Goal: Feedback & Contribution: Submit feedback/report problem

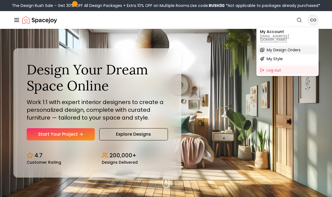
click at [294, 47] on span "My Design Orders" at bounding box center [284, 50] width 34 height 6
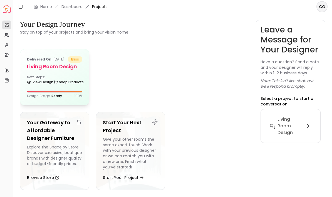
click at [74, 71] on h5 "Living Room design" at bounding box center [54, 67] width 55 height 8
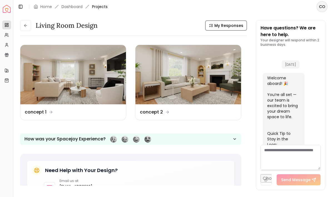
scroll to position [671, 0]
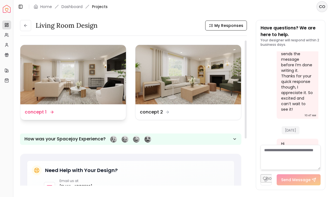
click at [107, 116] on div "Design Name concept 1" at bounding box center [73, 113] width 106 height 16
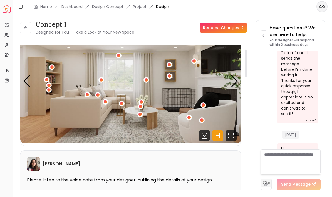
scroll to position [28, 0]
click at [220, 135] on icon "Hotspots Toggle" at bounding box center [217, 135] width 11 height 11
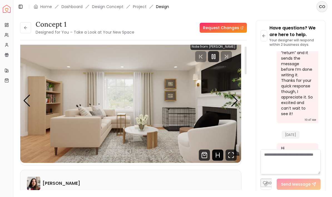
scroll to position [6, 0]
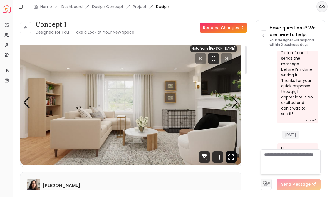
click at [235, 159] on icon "Fullscreen" at bounding box center [231, 157] width 11 height 11
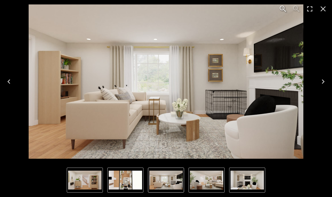
click at [297, 179] on div "Lightbox" at bounding box center [166, 181] width 332 height 34
click at [92, 179] on img "4 of 5" at bounding box center [84, 180] width 33 height 19
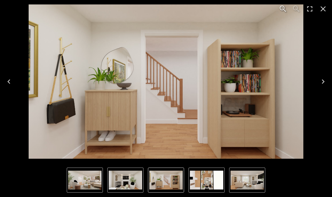
click at [124, 187] on img "3 of 5" at bounding box center [125, 180] width 33 height 19
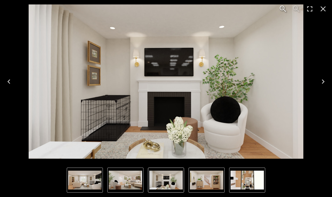
click at [82, 182] on img "1 of 5" at bounding box center [84, 180] width 33 height 19
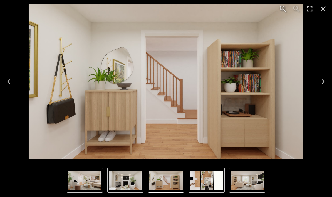
click at [323, 12] on icon "Close" at bounding box center [323, 8] width 9 height 9
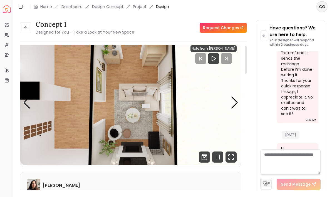
click at [225, 50] on div "Note from [PERSON_NAME]" at bounding box center [214, 48] width 46 height 7
click at [213, 58] on icon "Play" at bounding box center [213, 58] width 7 height 7
click at [218, 60] on icon "Pause" at bounding box center [218, 58] width 7 height 7
click at [236, 104] on div "Next slide" at bounding box center [235, 103] width 8 height 12
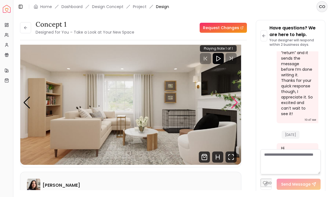
click at [234, 103] on div "Next slide" at bounding box center [235, 103] width 8 height 12
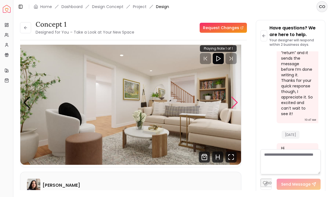
click at [230, 103] on img "2 / 5" at bounding box center [130, 103] width 221 height 124
click at [232, 105] on div "Next slide" at bounding box center [235, 103] width 8 height 12
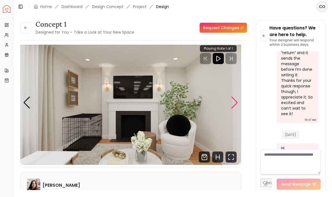
click at [234, 105] on div "Next slide" at bounding box center [235, 103] width 8 height 12
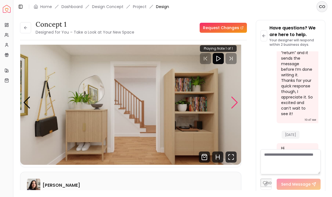
click at [234, 105] on div "Next slide" at bounding box center [235, 103] width 8 height 12
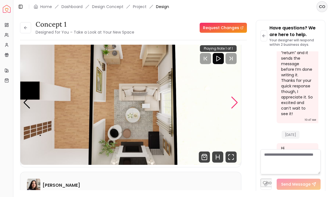
click at [234, 104] on div "Next slide" at bounding box center [235, 103] width 8 height 12
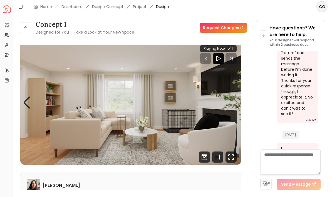
click at [233, 102] on div "Next slide" at bounding box center [235, 103] width 8 height 12
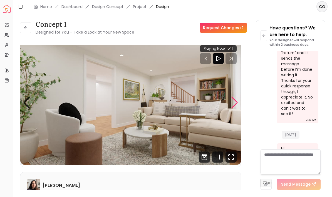
click at [234, 106] on div "Next slide" at bounding box center [235, 103] width 8 height 12
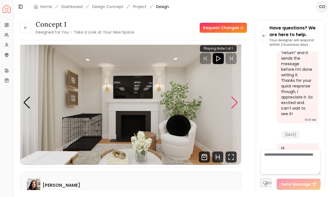
click at [237, 101] on div "Next slide" at bounding box center [235, 103] width 8 height 12
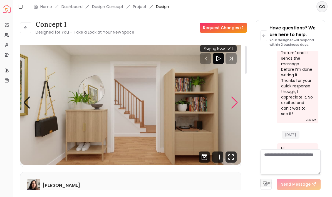
click at [236, 101] on div "Next slide" at bounding box center [235, 103] width 8 height 12
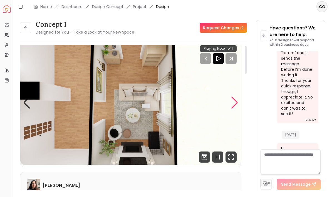
click at [234, 105] on div "Next slide" at bounding box center [235, 103] width 8 height 12
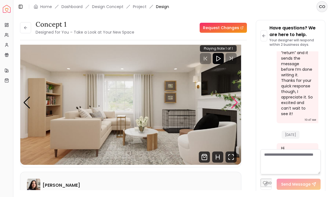
click at [239, 104] on img "1 / 5" at bounding box center [130, 103] width 221 height 124
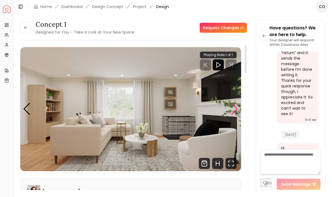
scroll to position [0, 0]
click at [218, 64] on icon "Play" at bounding box center [218, 65] width 7 height 7
click at [219, 64] on icon "Pause" at bounding box center [218, 65] width 7 height 7
click at [235, 29] on link "Request Changes" at bounding box center [223, 28] width 47 height 10
click at [206, 165] on icon "Shop Products from this design" at bounding box center [204, 163] width 11 height 11
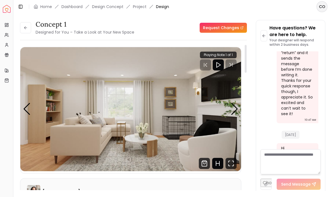
click at [220, 163] on icon "Hotspots Toggle" at bounding box center [217, 163] width 11 height 11
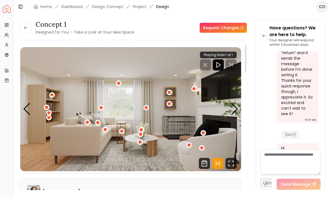
click at [217, 164] on icon "Hotspots Toggle" at bounding box center [217, 164] width 3 height 0
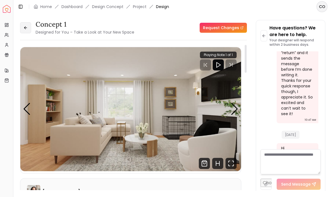
click at [24, 28] on icon at bounding box center [25, 28] width 4 height 4
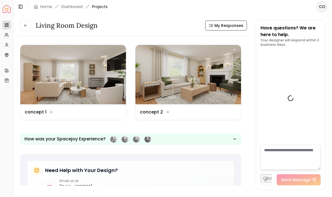
scroll to position [671, 0]
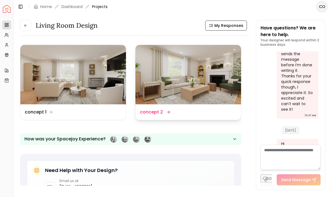
click at [166, 68] on img at bounding box center [188, 75] width 106 height 60
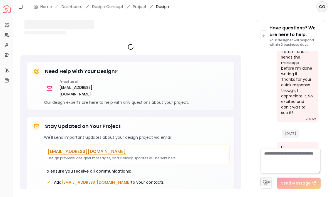
scroll to position [666, 0]
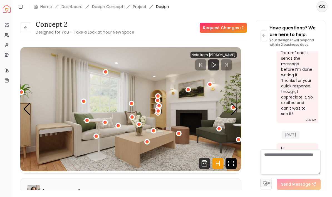
click at [235, 164] on icon "Fullscreen" at bounding box center [231, 163] width 11 height 11
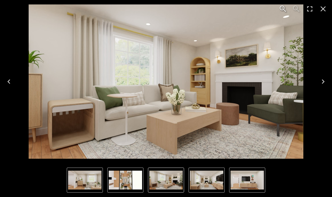
click at [270, 145] on img "1 of 5" at bounding box center [166, 81] width 275 height 155
click at [322, 83] on icon "Next" at bounding box center [323, 81] width 9 height 9
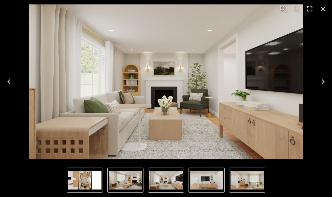
click at [324, 83] on icon "Next" at bounding box center [323, 81] width 9 height 9
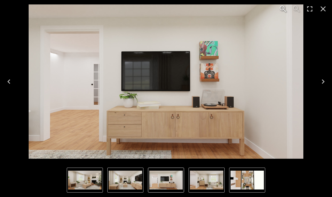
click at [321, 84] on icon "Next" at bounding box center [323, 81] width 9 height 9
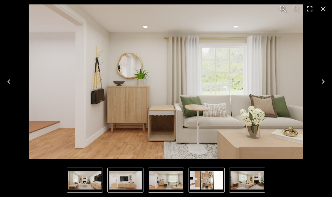
click at [322, 83] on icon "Next" at bounding box center [323, 81] width 9 height 9
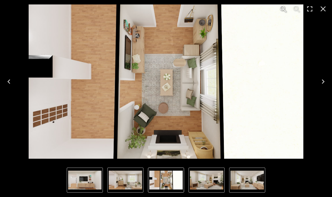
click at [322, 81] on icon "Next" at bounding box center [323, 81] width 9 height 9
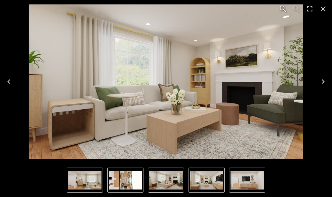
click at [317, 83] on button "Next" at bounding box center [323, 82] width 18 height 22
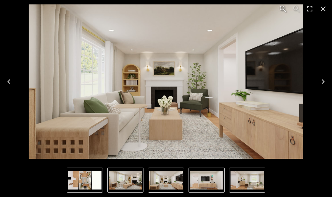
click at [321, 83] on icon "Next" at bounding box center [323, 81] width 9 height 9
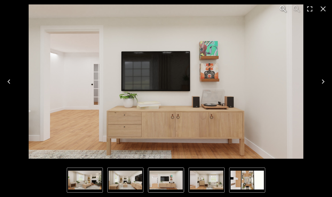
click at [321, 82] on icon "Next" at bounding box center [323, 81] width 9 height 9
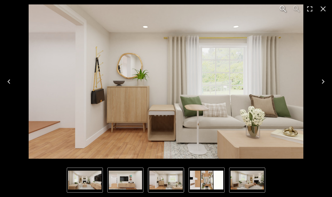
click at [323, 83] on icon "Next" at bounding box center [323, 82] width 3 height 4
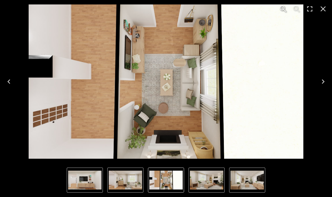
click at [319, 87] on button "Next" at bounding box center [323, 82] width 18 height 22
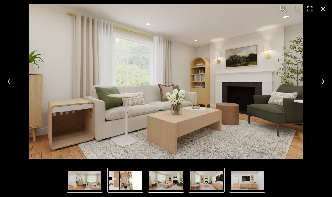
click at [319, 90] on button "Next" at bounding box center [323, 82] width 18 height 22
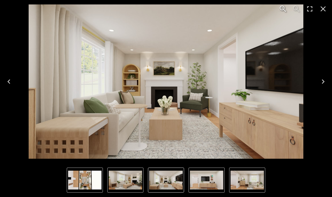
click at [321, 88] on button "Next" at bounding box center [323, 82] width 18 height 22
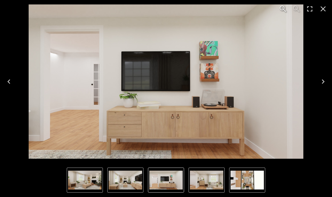
click at [319, 88] on button "Next" at bounding box center [323, 82] width 18 height 22
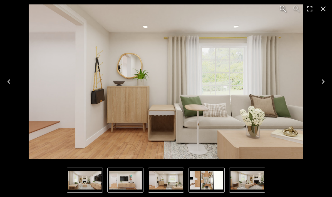
click at [324, 11] on icon "Close" at bounding box center [323, 8] width 9 height 9
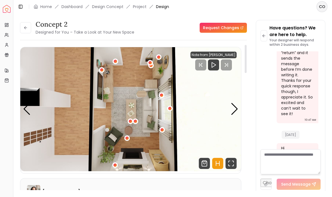
scroll to position [0, 0]
click at [239, 25] on link "Request Changes" at bounding box center [223, 28] width 47 height 10
click at [232, 107] on div "Next slide" at bounding box center [235, 109] width 8 height 12
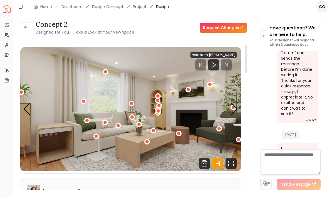
click at [217, 162] on icon "Hotspots Toggle" at bounding box center [217, 163] width 11 height 11
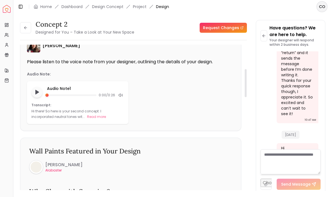
scroll to position [149, 0]
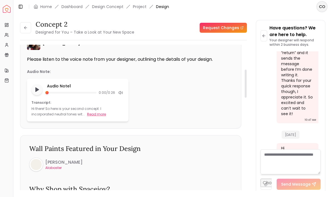
click at [87, 112] on button "Read more" at bounding box center [96, 115] width 19 height 6
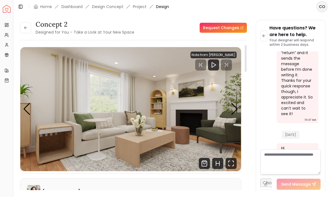
scroll to position [0, 0]
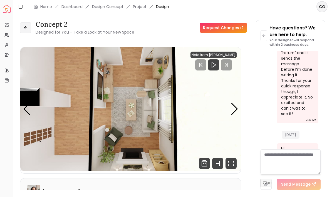
click at [25, 26] on icon at bounding box center [25, 28] width 4 height 4
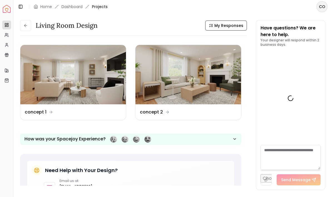
scroll to position [671, 0]
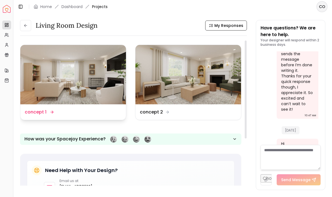
click at [36, 72] on img at bounding box center [73, 75] width 106 height 60
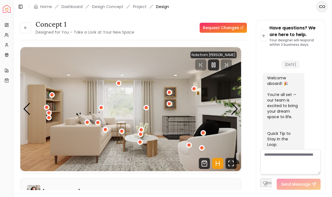
scroll to position [666, 0]
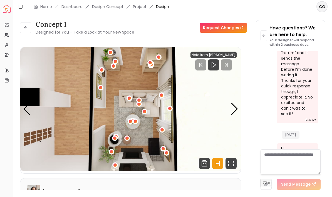
click at [115, 112] on img "5 / 5" at bounding box center [130, 109] width 221 height 124
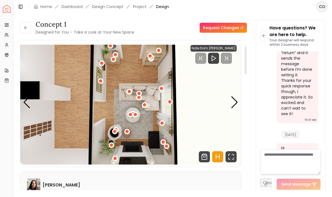
scroll to position [5, 0]
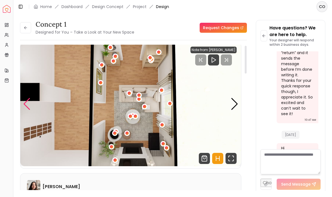
click at [27, 98] on div "Previous slide" at bounding box center [27, 104] width 8 height 12
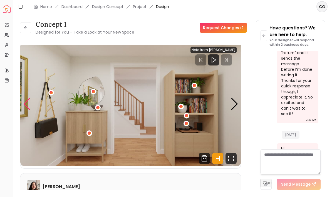
click at [28, 100] on div "Previous slide" at bounding box center [27, 104] width 8 height 12
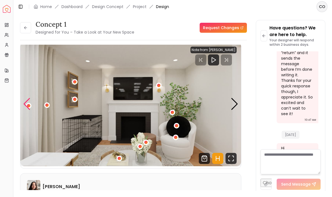
click at [26, 98] on div "Previous slide" at bounding box center [27, 104] width 8 height 12
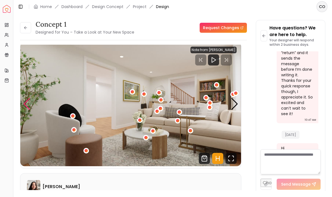
click at [29, 98] on div "Previous slide" at bounding box center [27, 104] width 8 height 12
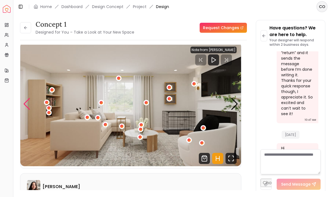
click at [101, 101] on div "1 / 5" at bounding box center [101, 102] width 3 height 3
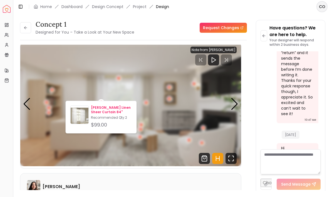
click at [78, 113] on img at bounding box center [80, 116] width 18 height 18
click at [133, 82] on img "1 / 5" at bounding box center [130, 104] width 221 height 124
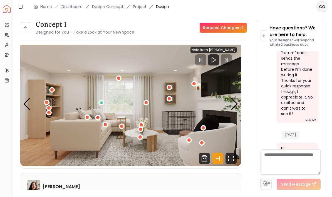
click at [146, 101] on div "1 / 5" at bounding box center [146, 102] width 3 height 3
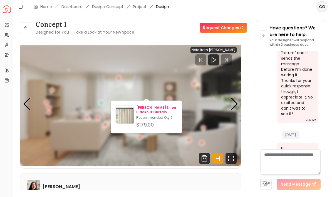
click at [169, 122] on div "$179.00" at bounding box center [156, 125] width 41 height 8
click at [151, 185] on div "[PERSON_NAME]" at bounding box center [131, 187] width 208 height 13
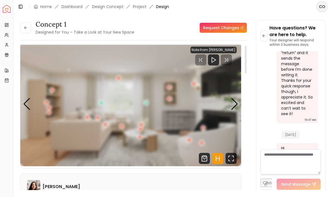
click at [147, 181] on div "[PERSON_NAME]" at bounding box center [131, 187] width 208 height 13
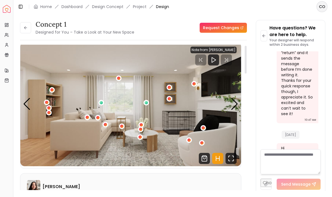
click at [219, 154] on icon "Hotspots Toggle" at bounding box center [217, 158] width 11 height 11
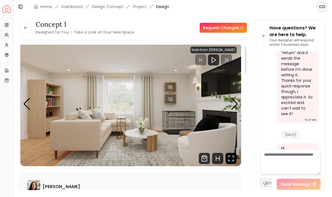
click at [232, 153] on icon "Fullscreen" at bounding box center [231, 158] width 11 height 11
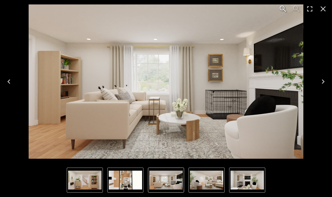
click at [264, 132] on img "1 of 5" at bounding box center [166, 81] width 275 height 155
click at [323, 11] on icon "Close" at bounding box center [323, 8] width 9 height 9
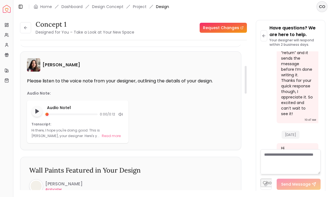
scroll to position [127, 0]
click at [37, 109] on icon "Play audio note" at bounding box center [37, 112] width 6 height 6
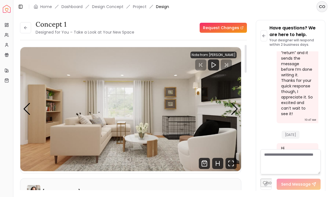
scroll to position [0, 0]
click at [25, 22] on button at bounding box center [25, 27] width 11 height 11
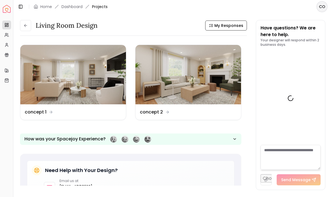
scroll to position [671, 0]
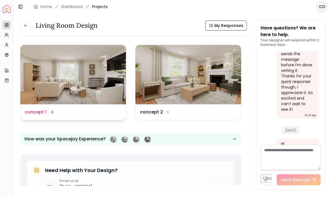
click at [83, 63] on img at bounding box center [73, 75] width 106 height 60
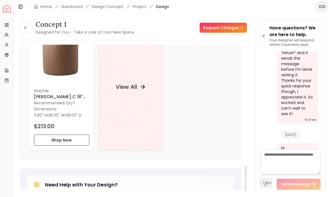
scroll to position [731, 0]
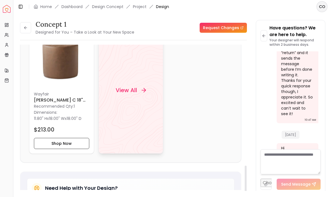
click at [138, 87] on div "View All" at bounding box center [131, 90] width 44 height 17
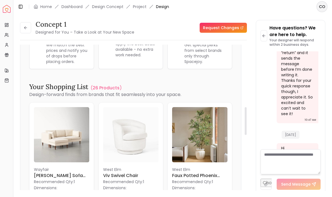
scroll to position [376, 0]
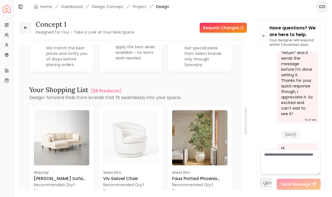
click at [26, 26] on icon at bounding box center [25, 28] width 4 height 4
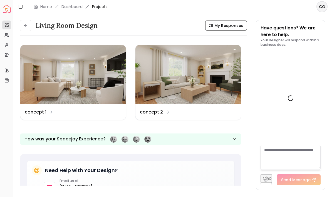
scroll to position [671, 0]
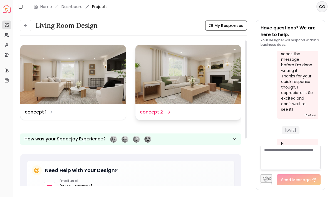
click at [173, 109] on div "Design Name concept 2" at bounding box center [188, 112] width 97 height 7
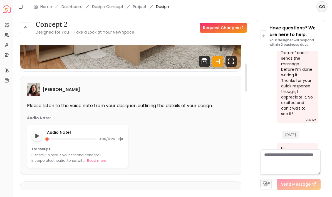
scroll to position [117, 0]
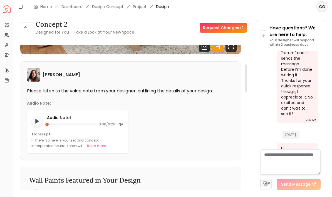
click at [33, 116] on button "Play audio note" at bounding box center [36, 121] width 11 height 11
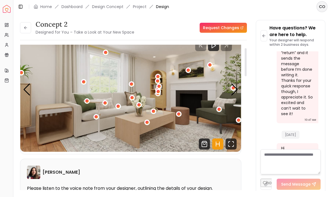
scroll to position [15, 0]
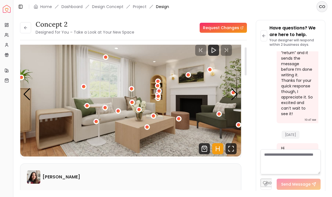
click at [220, 144] on icon "Hotspots Toggle" at bounding box center [217, 149] width 11 height 11
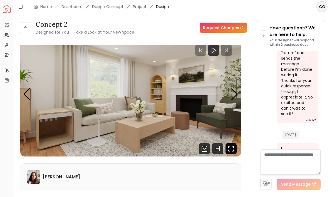
click at [231, 144] on icon "Fullscreen" at bounding box center [231, 149] width 11 height 11
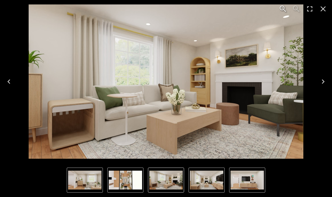
click at [329, 86] on button "Next" at bounding box center [323, 82] width 18 height 22
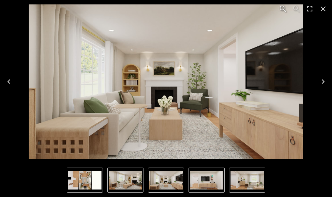
click at [331, 85] on button "Next" at bounding box center [323, 82] width 18 height 22
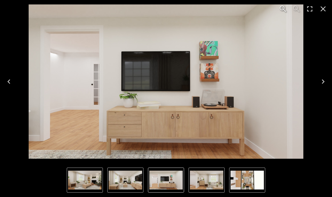
click at [323, 84] on icon "Next" at bounding box center [323, 81] width 9 height 9
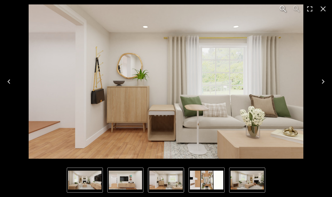
click at [326, 80] on icon "Next" at bounding box center [323, 81] width 9 height 9
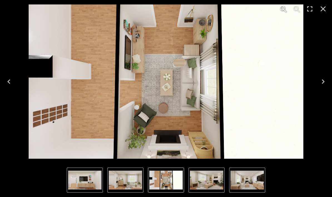
click at [10, 82] on icon "Previous" at bounding box center [8, 81] width 9 height 9
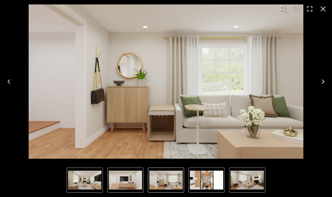
click at [322, 85] on icon "Next" at bounding box center [323, 81] width 9 height 9
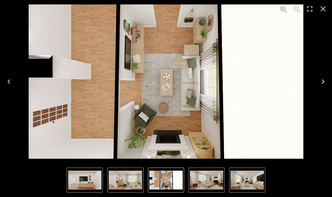
click at [325, 82] on icon "Next" at bounding box center [323, 81] width 9 height 9
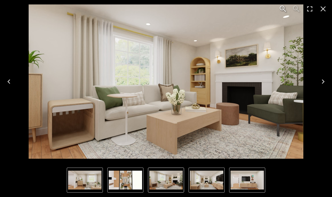
click at [10, 87] on button "Previous" at bounding box center [9, 82] width 18 height 22
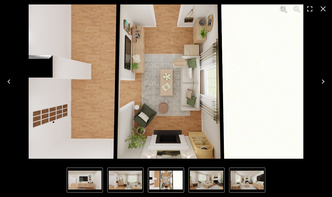
click at [169, 183] on img "5 of 5" at bounding box center [165, 180] width 33 height 19
click at [208, 183] on img "1 of 5" at bounding box center [206, 180] width 33 height 19
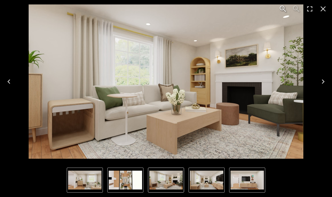
click at [204, 185] on img "2 of 5" at bounding box center [206, 180] width 33 height 19
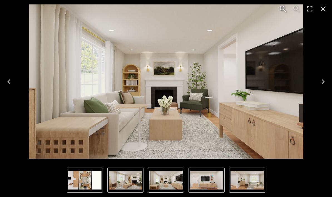
click at [243, 189] on img "4 of 5" at bounding box center [247, 180] width 33 height 19
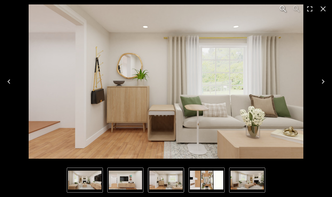
click at [325, 80] on icon "Next" at bounding box center [323, 81] width 9 height 9
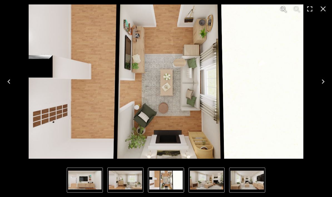
click at [331, 80] on button "Next" at bounding box center [323, 82] width 18 height 22
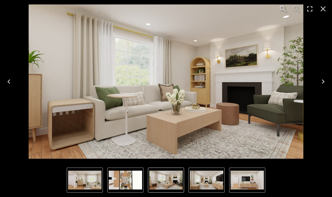
click at [320, 82] on icon "Next" at bounding box center [323, 81] width 9 height 9
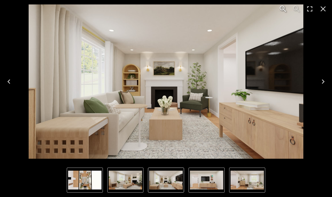
click at [321, 80] on icon "Next" at bounding box center [323, 81] width 9 height 9
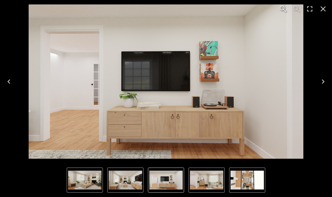
click at [316, 79] on button "Next" at bounding box center [323, 82] width 18 height 22
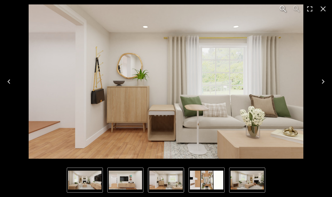
click at [317, 83] on button "Next" at bounding box center [323, 82] width 18 height 22
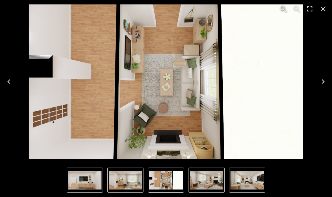
click at [315, 82] on button "Next" at bounding box center [323, 82] width 18 height 22
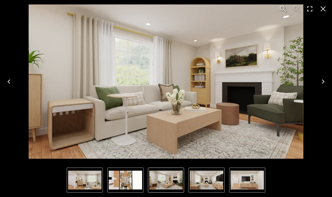
click at [315, 93] on div "1 of 5" at bounding box center [165, 81] width 323 height 155
click at [322, 83] on icon "Next" at bounding box center [323, 81] width 9 height 9
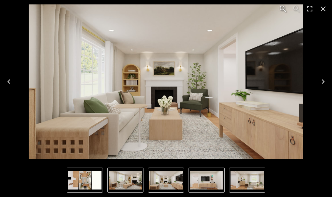
click at [319, 84] on button "Next" at bounding box center [323, 82] width 18 height 22
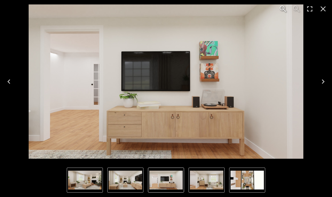
click at [321, 83] on icon "Next" at bounding box center [323, 81] width 9 height 9
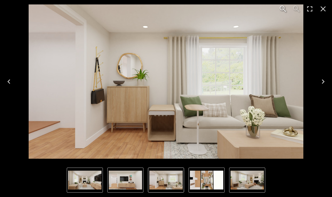
click at [320, 81] on icon "Next" at bounding box center [323, 81] width 9 height 9
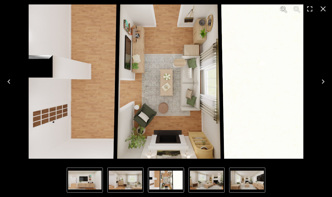
click at [315, 83] on button "Next" at bounding box center [323, 82] width 18 height 22
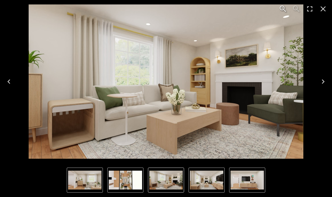
click at [323, 79] on icon "Next" at bounding box center [323, 81] width 9 height 9
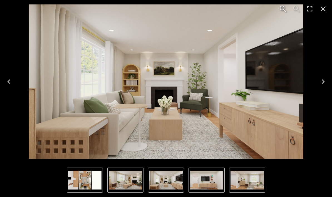
click at [311, 96] on div "2 of 5" at bounding box center [165, 81] width 323 height 155
click at [317, 88] on button "Next" at bounding box center [323, 82] width 18 height 22
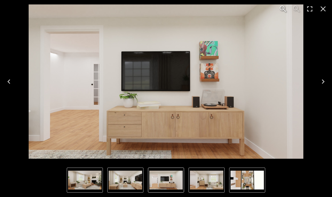
click at [321, 85] on icon "Next" at bounding box center [323, 81] width 9 height 9
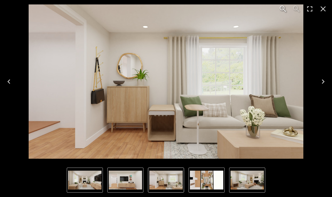
click at [320, 85] on icon "Next" at bounding box center [323, 81] width 9 height 9
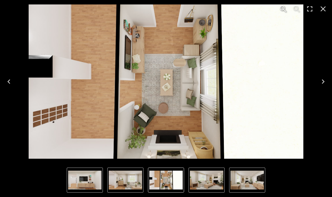
click at [325, 82] on icon "Next" at bounding box center [323, 81] width 9 height 9
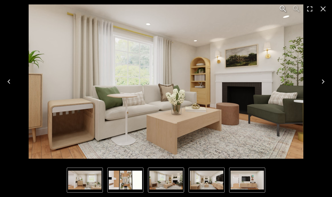
click at [321, 9] on icon "Close" at bounding box center [323, 8] width 9 height 9
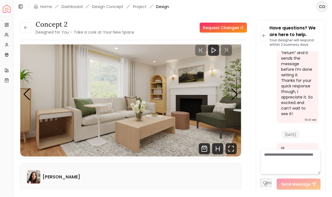
scroll to position [1, 0]
click at [24, 93] on div "Previous slide" at bounding box center [27, 94] width 8 height 12
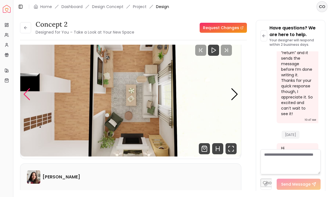
click at [25, 93] on div "Previous slide" at bounding box center [27, 94] width 8 height 12
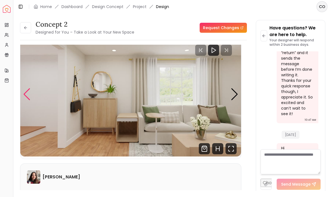
click at [26, 95] on div "Previous slide" at bounding box center [27, 94] width 8 height 12
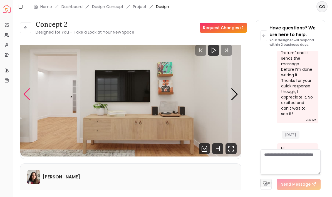
click at [27, 97] on div "Previous slide" at bounding box center [27, 94] width 8 height 12
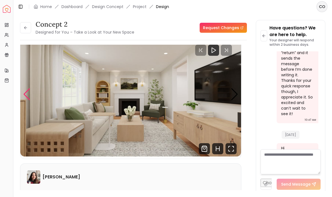
click at [29, 96] on div "Previous slide" at bounding box center [27, 94] width 8 height 12
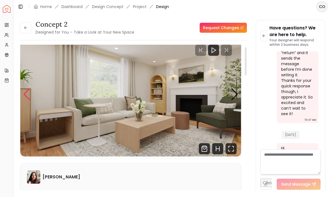
click at [26, 95] on div "Previous slide" at bounding box center [27, 94] width 8 height 12
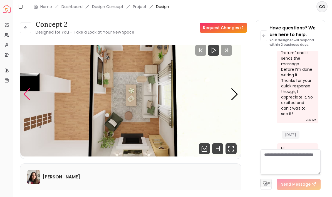
click at [26, 92] on div "Previous slide" at bounding box center [27, 94] width 8 height 12
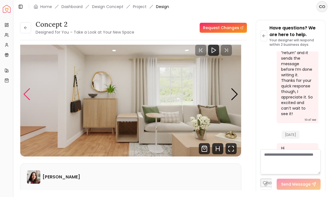
click at [28, 95] on div "Previous slide" at bounding box center [27, 94] width 8 height 12
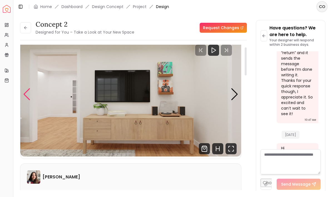
click at [27, 92] on div "Previous slide" at bounding box center [27, 94] width 8 height 12
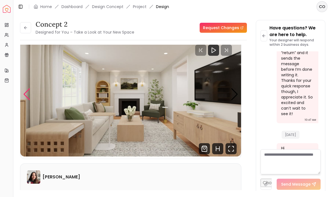
click at [24, 94] on div "Previous slide" at bounding box center [27, 94] width 8 height 12
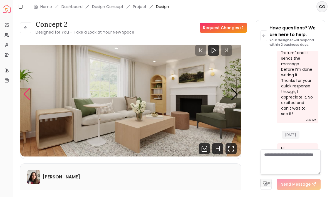
click at [25, 94] on div "Previous slide" at bounding box center [27, 94] width 8 height 12
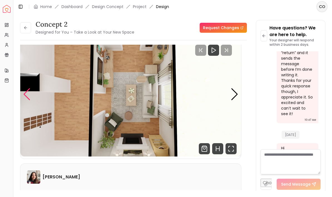
click at [25, 95] on div "Previous slide" at bounding box center [27, 94] width 8 height 12
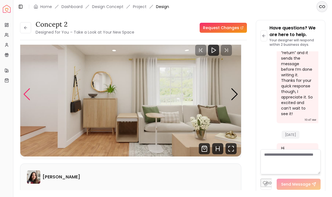
click at [27, 88] on div "Previous slide" at bounding box center [27, 94] width 8 height 12
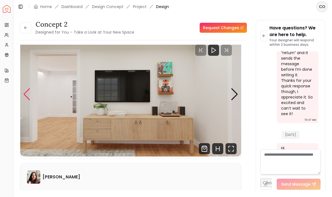
click at [26, 95] on div "Previous slide" at bounding box center [27, 94] width 8 height 12
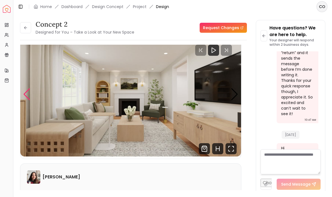
click at [26, 90] on div "Previous slide" at bounding box center [27, 94] width 8 height 12
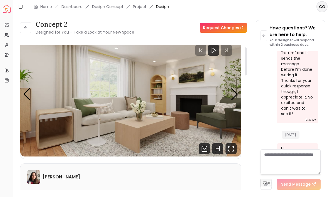
click at [31, 94] on img "1 / 5" at bounding box center [130, 95] width 221 height 124
click at [26, 95] on div "Previous slide" at bounding box center [27, 94] width 8 height 12
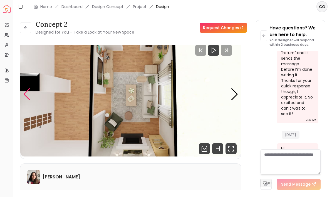
click at [26, 92] on div "Previous slide" at bounding box center [27, 94] width 8 height 12
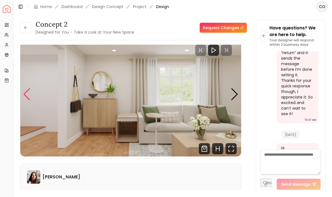
click at [24, 96] on div "Previous slide" at bounding box center [27, 94] width 8 height 12
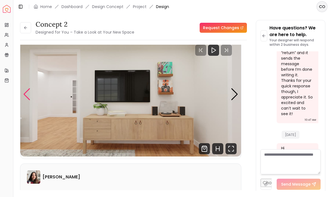
click at [26, 94] on div "Previous slide" at bounding box center [27, 94] width 8 height 12
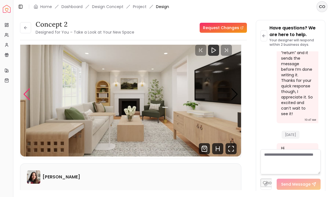
click at [24, 96] on div "Previous slide" at bounding box center [27, 94] width 8 height 12
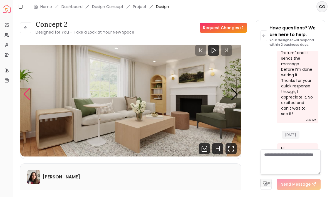
click at [26, 97] on div "Previous slide" at bounding box center [27, 94] width 8 height 12
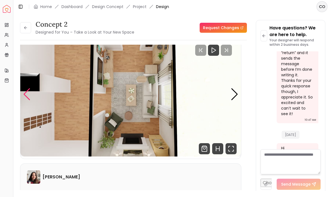
click at [26, 98] on div "Previous slide" at bounding box center [27, 94] width 8 height 12
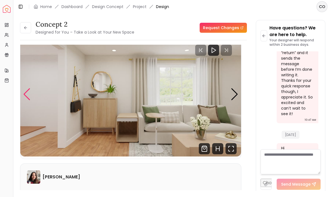
click at [28, 98] on div "Previous slide" at bounding box center [27, 94] width 8 height 12
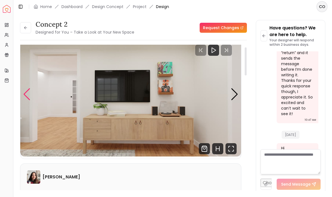
click at [23, 95] on div "Previous slide" at bounding box center [27, 94] width 8 height 12
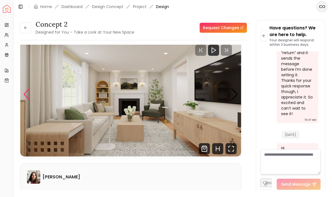
click at [30, 29] on button at bounding box center [25, 27] width 11 height 11
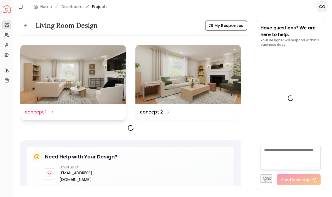
click at [46, 111] on dd "concept 1" at bounding box center [36, 112] width 22 height 7
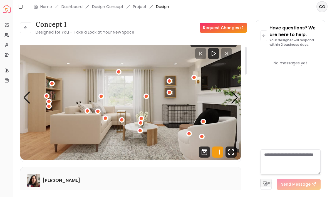
scroll to position [12, 0]
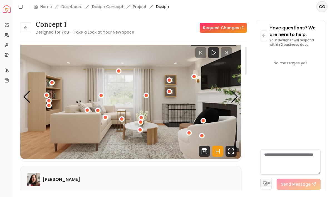
click at [218, 157] on img "1 / 5" at bounding box center [130, 97] width 221 height 124
click at [218, 148] on icon "Hotspots Toggle" at bounding box center [217, 151] width 11 height 11
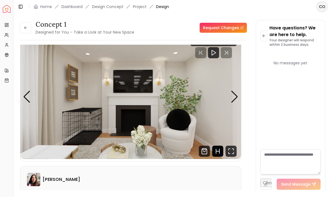
click at [239, 98] on img "3 / 5" at bounding box center [130, 97] width 221 height 124
click at [233, 98] on div "Next slide" at bounding box center [235, 97] width 8 height 12
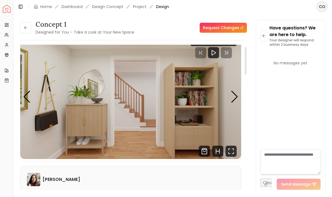
click at [238, 97] on img "4 / 5" at bounding box center [130, 97] width 221 height 124
click at [240, 95] on img "4 / 5" at bounding box center [130, 97] width 221 height 124
click at [236, 102] on div "Next slide" at bounding box center [235, 97] width 8 height 12
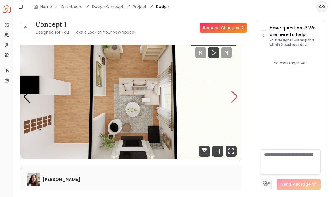
click at [237, 92] on div "Next slide" at bounding box center [235, 97] width 8 height 12
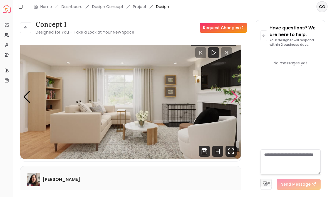
click at [238, 96] on div "Next slide" at bounding box center [235, 97] width 8 height 12
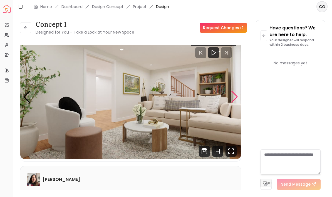
click at [231, 100] on div "Next slide" at bounding box center [235, 97] width 8 height 12
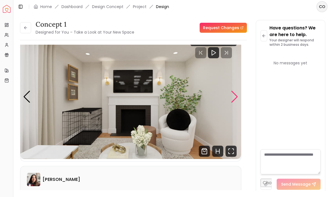
click at [236, 98] on div "Next slide" at bounding box center [235, 97] width 8 height 12
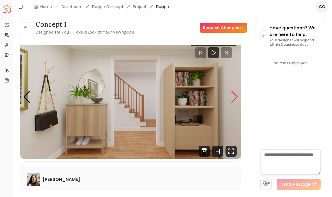
click at [203, 120] on img "4 / 5" at bounding box center [130, 97] width 221 height 124
click at [238, 98] on div "Next slide" at bounding box center [235, 97] width 8 height 12
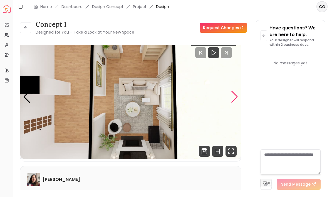
click at [239, 97] on img "5 / 5" at bounding box center [130, 97] width 221 height 124
click at [238, 99] on div "Next slide" at bounding box center [235, 97] width 8 height 12
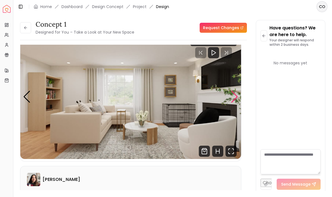
click at [49, 111] on img "1 / 5" at bounding box center [130, 97] width 221 height 124
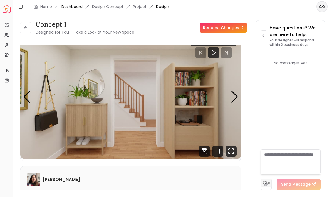
click at [71, 5] on link "Dashboard" at bounding box center [71, 7] width 21 height 6
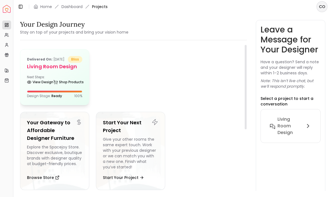
click at [71, 71] on h5 "Living Room design" at bounding box center [54, 67] width 55 height 8
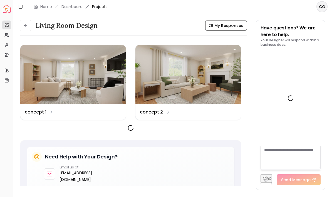
scroll to position [671, 0]
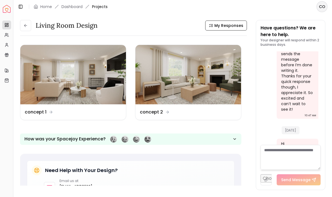
click at [228, 23] on span "My Responses" at bounding box center [228, 26] width 29 height 6
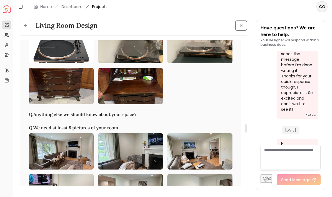
scroll to position [1714, 0]
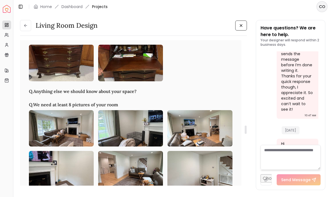
click at [69, 81] on img at bounding box center [61, 63] width 65 height 36
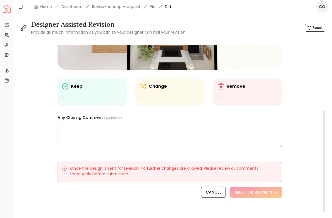
scroll to position [101, 0]
click at [107, 93] on div "Keep -" at bounding box center [92, 92] width 60 height 18
click at [105, 95] on ul "-" at bounding box center [92, 98] width 60 height 7
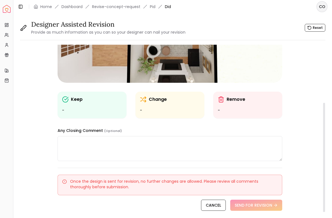
click at [68, 100] on icon at bounding box center [66, 100] width 6 height 6
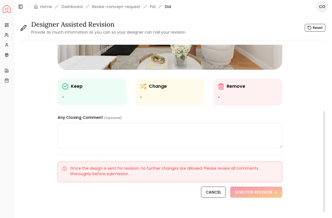
scroll to position [101, 0]
click at [154, 86] on p "Change" at bounding box center [158, 86] width 18 height 7
click at [139, 100] on div "Change -" at bounding box center [169, 92] width 69 height 27
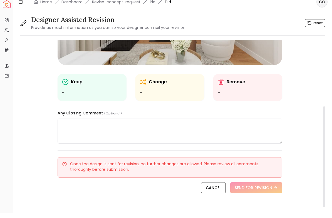
click at [220, 95] on ul "-" at bounding box center [248, 98] width 60 height 7
click at [229, 83] on p "Remove" at bounding box center [236, 86] width 19 height 7
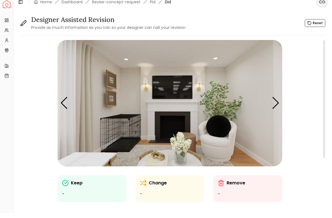
scroll to position [0, 0]
click at [216, 133] on img "3 / 5" at bounding box center [170, 108] width 225 height 127
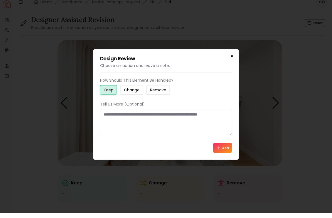
click at [232, 58] on icon "button" at bounding box center [232, 60] width 4 height 4
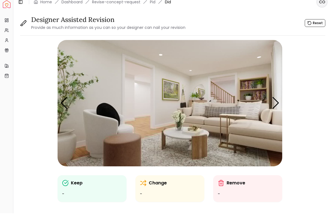
click at [181, 96] on img "2 / 5" at bounding box center [170, 108] width 225 height 127
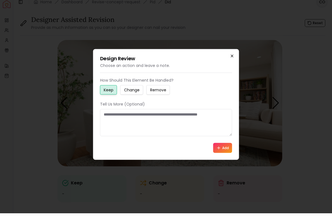
click at [233, 58] on icon "button" at bounding box center [232, 60] width 4 height 4
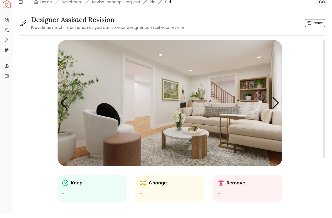
scroll to position [15, 0]
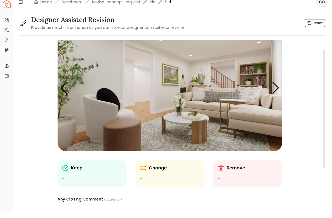
click at [189, 127] on img "2 / 5" at bounding box center [170, 93] width 225 height 127
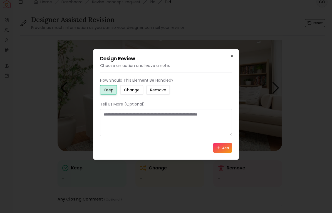
click at [138, 92] on small "Change" at bounding box center [132, 95] width 16 height 6
click at [166, 92] on small "Remove" at bounding box center [158, 95] width 16 height 6
click at [235, 54] on div "Design Review Choose an action and leave a note. How Should This Element Be Han…" at bounding box center [166, 109] width 146 height 111
click at [230, 58] on icon "button" at bounding box center [232, 60] width 4 height 4
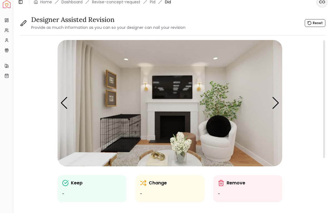
scroll to position [0, 0]
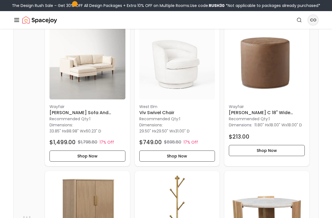
scroll to position [161, 0]
click at [188, 155] on button "Shop Now" at bounding box center [177, 156] width 76 height 11
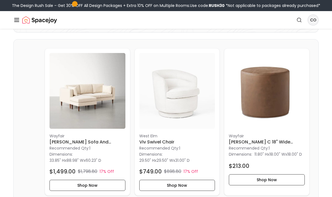
scroll to position [129, 0]
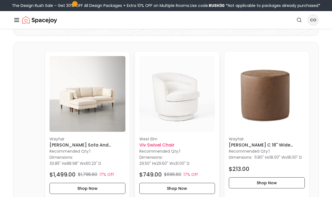
click at [194, 104] on img at bounding box center [177, 94] width 76 height 76
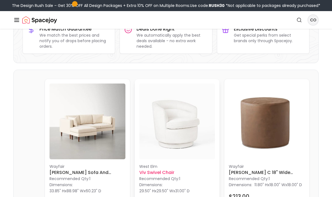
scroll to position [0, 0]
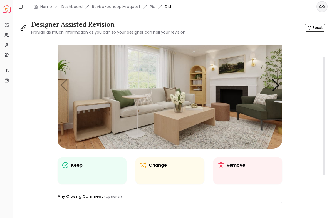
scroll to position [15, 0]
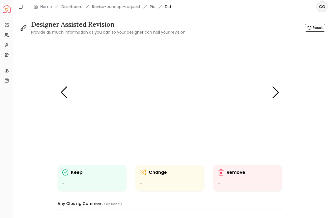
click at [167, 123] on img "4 / 5" at bounding box center [170, 92] width 225 height 127
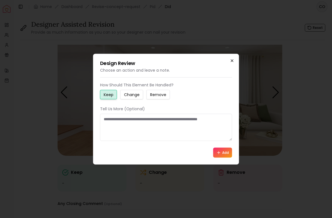
click at [233, 63] on icon "button" at bounding box center [232, 60] width 4 height 4
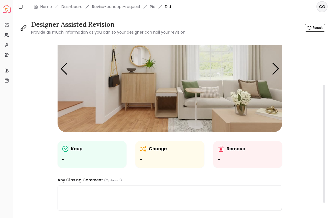
scroll to position [29, 0]
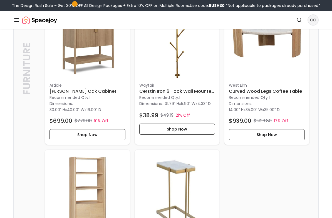
scroll to position [334, 0]
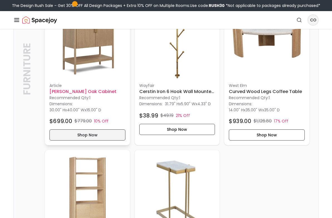
click at [111, 138] on button "Shop Now" at bounding box center [88, 135] width 76 height 11
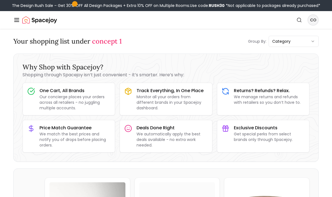
scroll to position [0, 0]
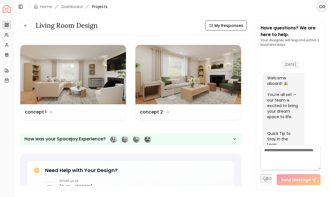
scroll to position [671, 0]
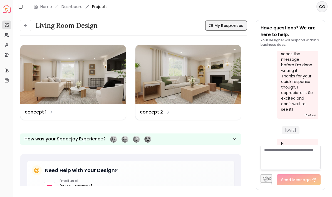
click at [226, 26] on span "My Responses" at bounding box center [228, 26] width 29 height 6
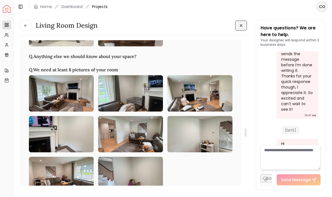
scroll to position [1739, 0]
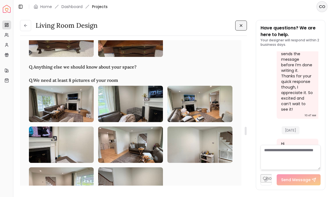
click at [144, 57] on img at bounding box center [130, 38] width 65 height 36
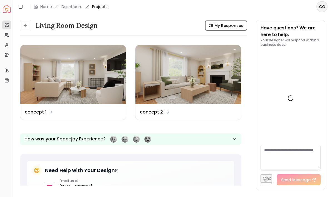
scroll to position [671, 0]
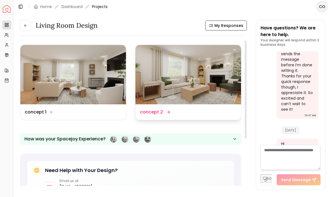
click at [151, 112] on dd "concept 2" at bounding box center [151, 112] width 23 height 7
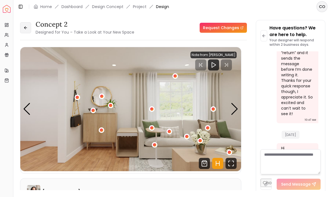
click at [25, 28] on icon at bounding box center [25, 28] width 3 height 0
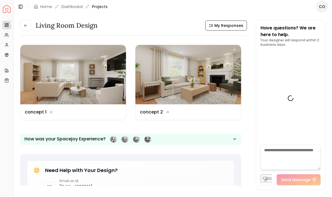
scroll to position [671, 0]
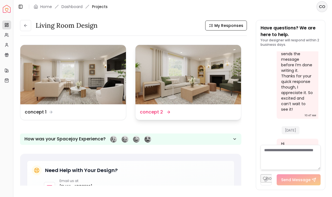
click at [163, 116] on div "Design Name concept 2" at bounding box center [188, 113] width 106 height 16
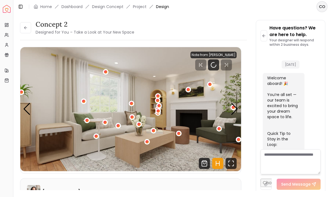
scroll to position [666, 0]
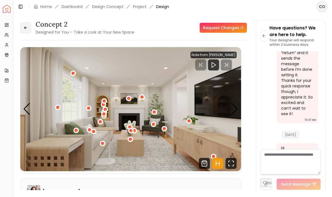
click at [27, 32] on button at bounding box center [25, 27] width 11 height 11
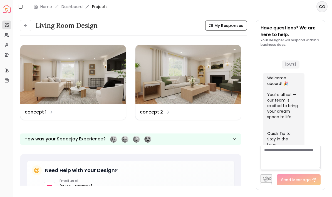
scroll to position [671, 0]
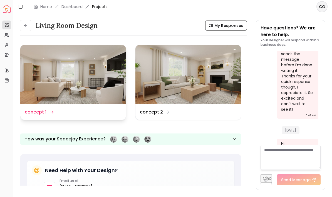
click at [50, 110] on div "Design Name concept 1" at bounding box center [39, 112] width 28 height 7
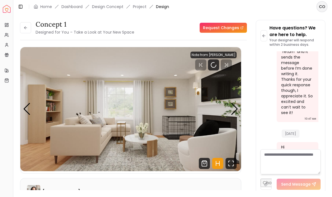
scroll to position [666, 0]
